Goal: Find specific page/section: Find specific page/section

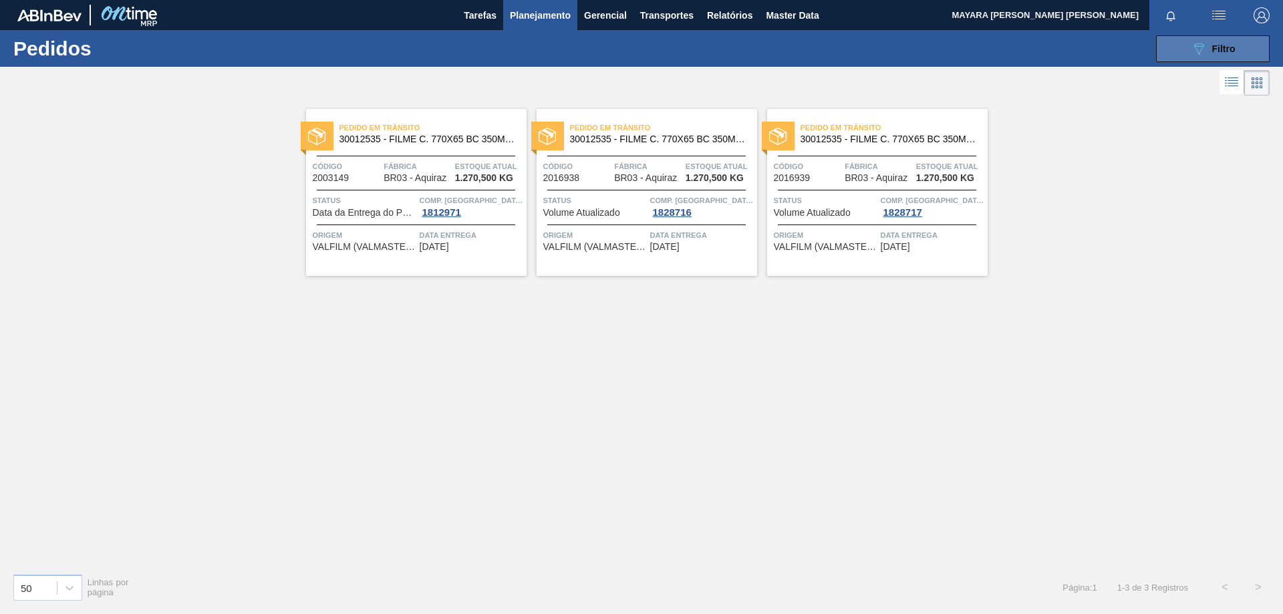
click at [1195, 49] on icon "089F7B8B-B2A5-4AFE-B5C0-19BA573D28AC" at bounding box center [1199, 49] width 16 height 16
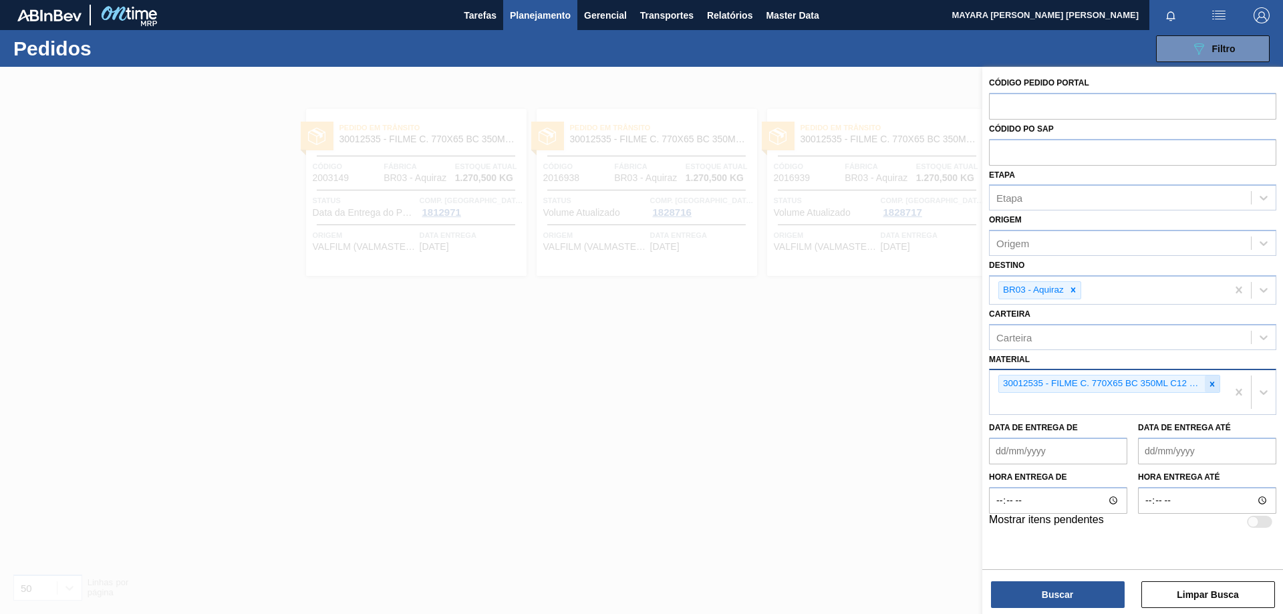
click at [1212, 385] on icon at bounding box center [1212, 383] width 5 height 5
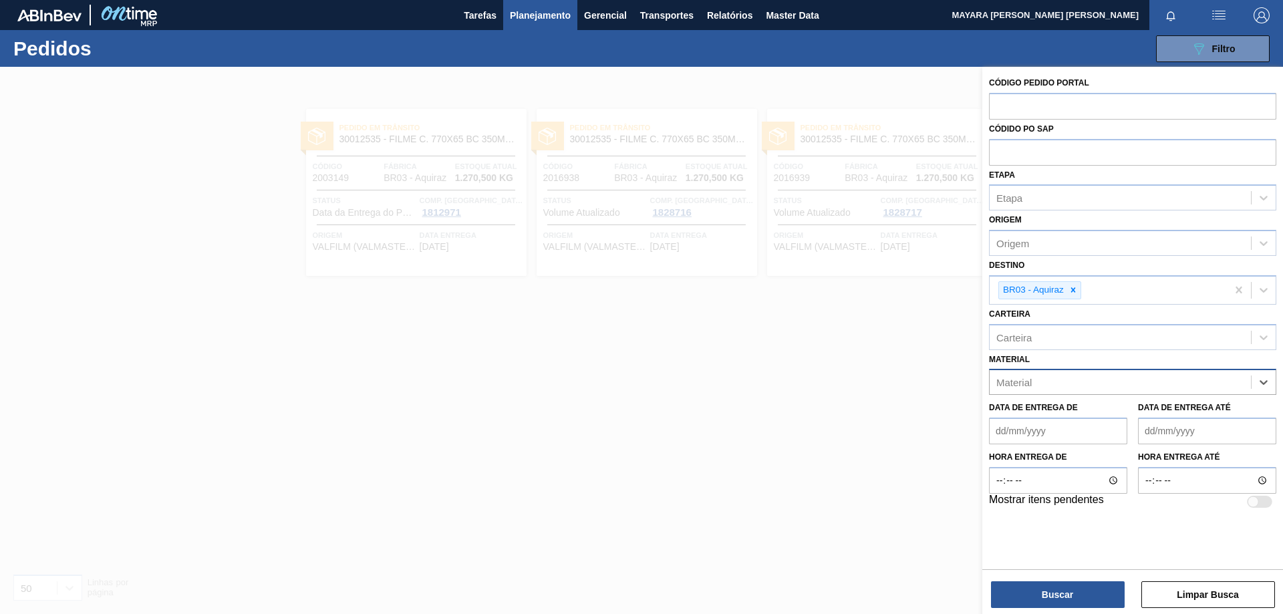
paste input "20002647"
type input "20002647"
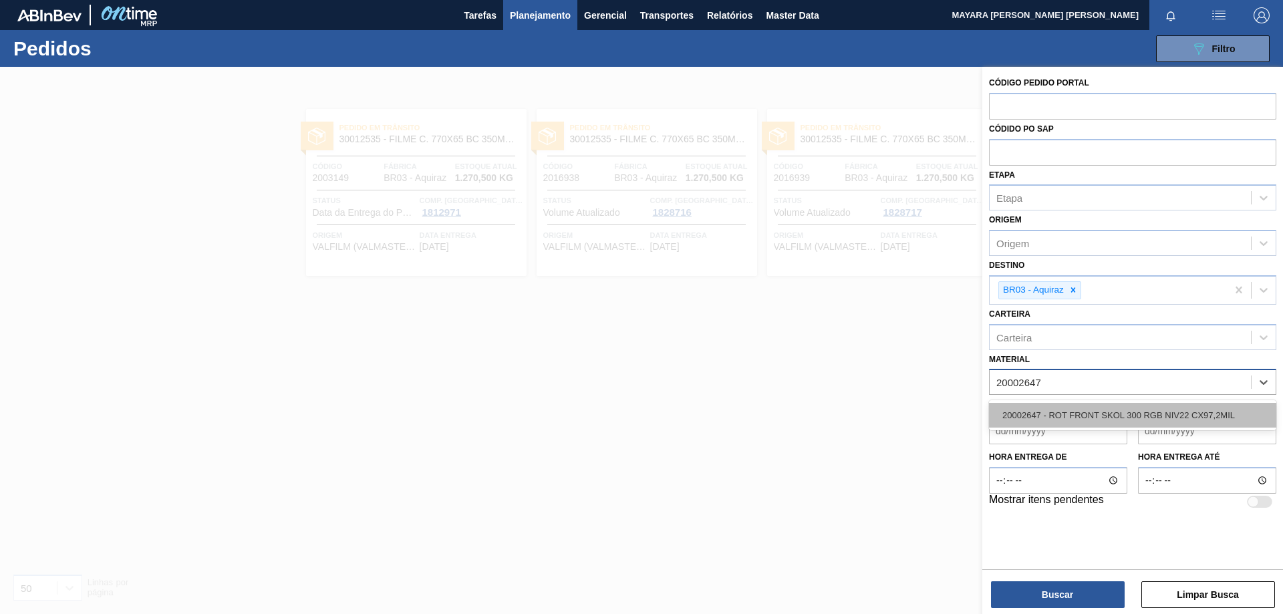
click at [1182, 408] on div "20002647 - ROT FRONT SKOL 300 RGB NIV22 CX97,2MIL" at bounding box center [1132, 415] width 287 height 25
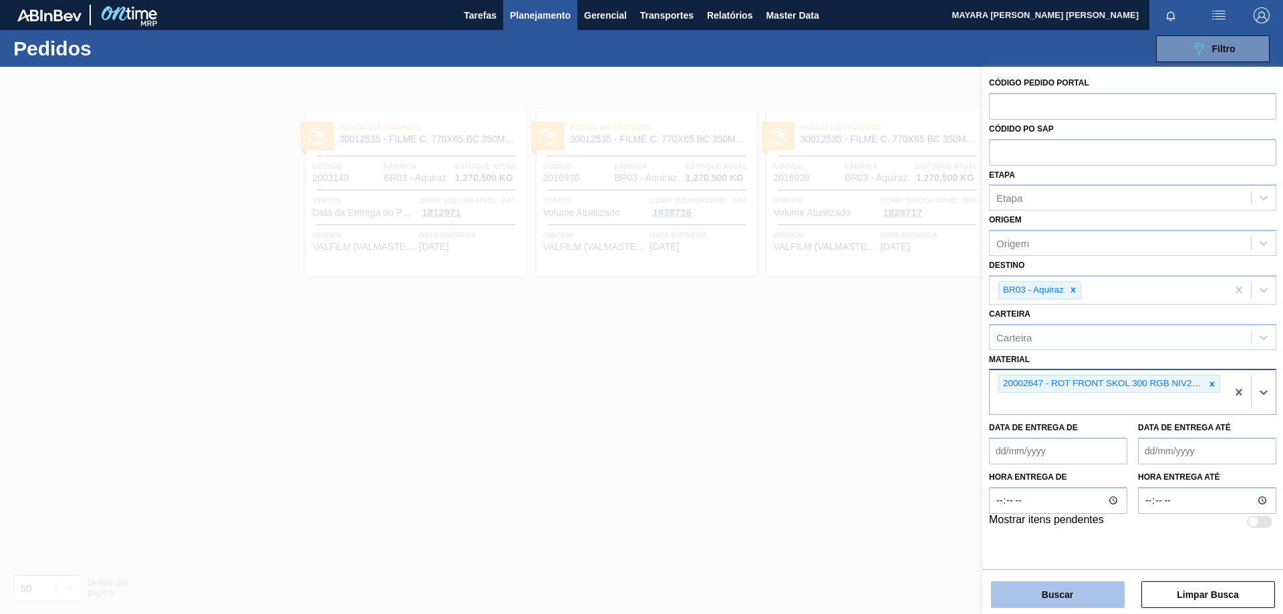
click at [1050, 596] on button "Buscar" at bounding box center [1058, 594] width 134 height 27
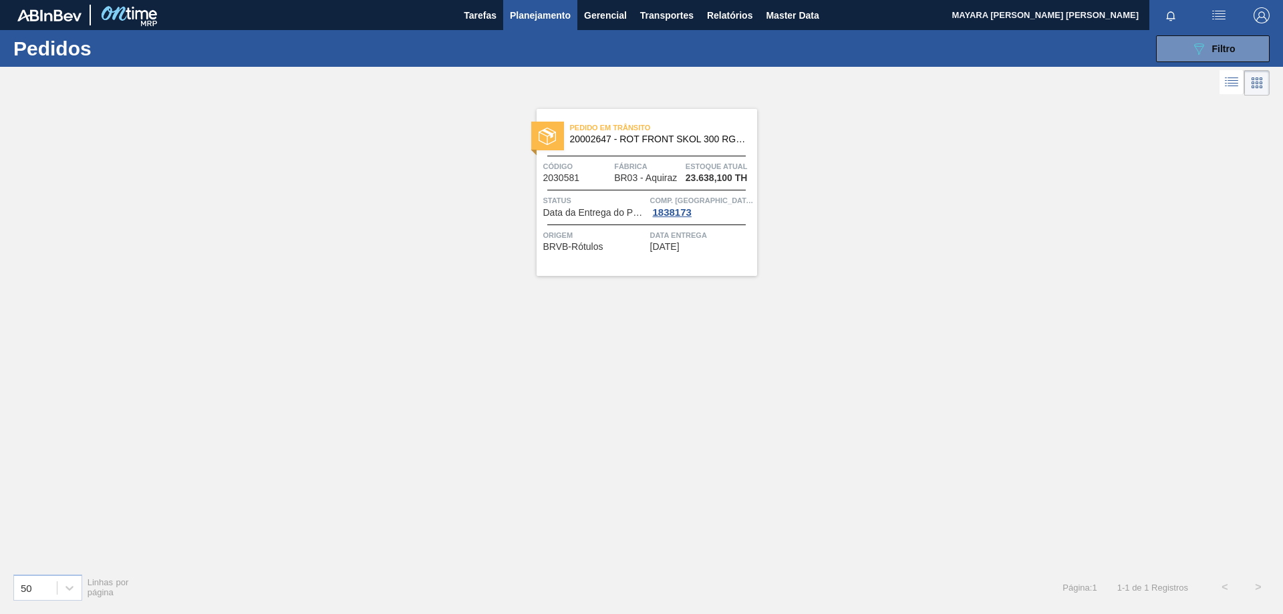
click at [564, 228] on div "Origem BRVB-Rótulos Data entrega [DATE]" at bounding box center [646, 237] width 220 height 27
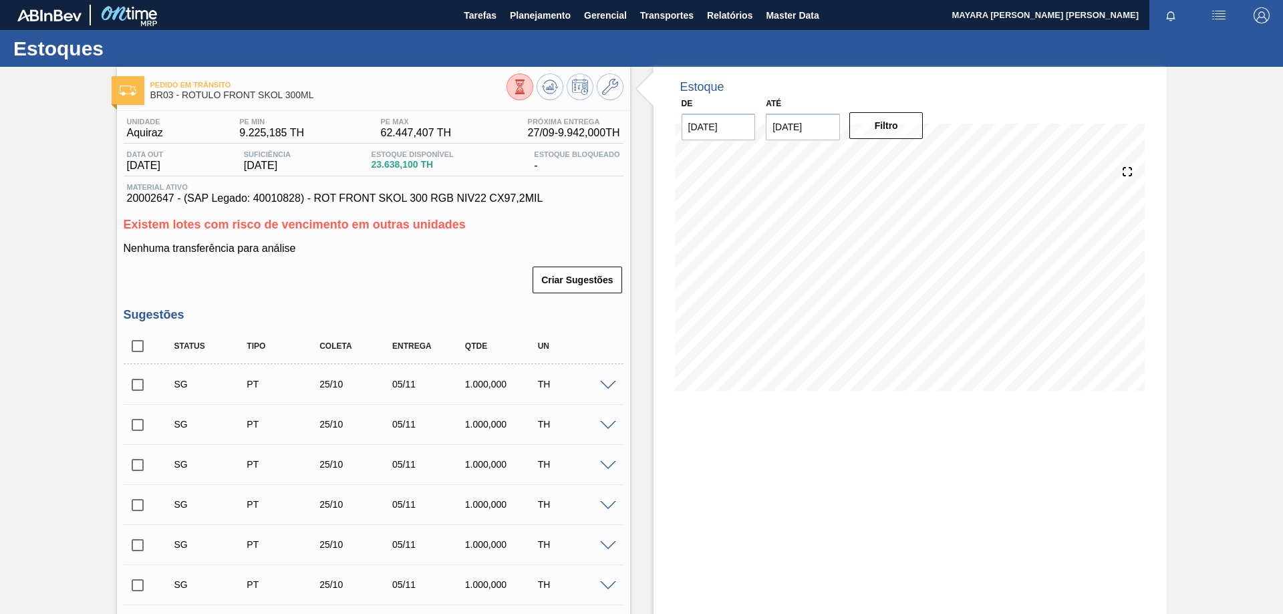
scroll to position [67, 0]
